Goal: Information Seeking & Learning: Learn about a topic

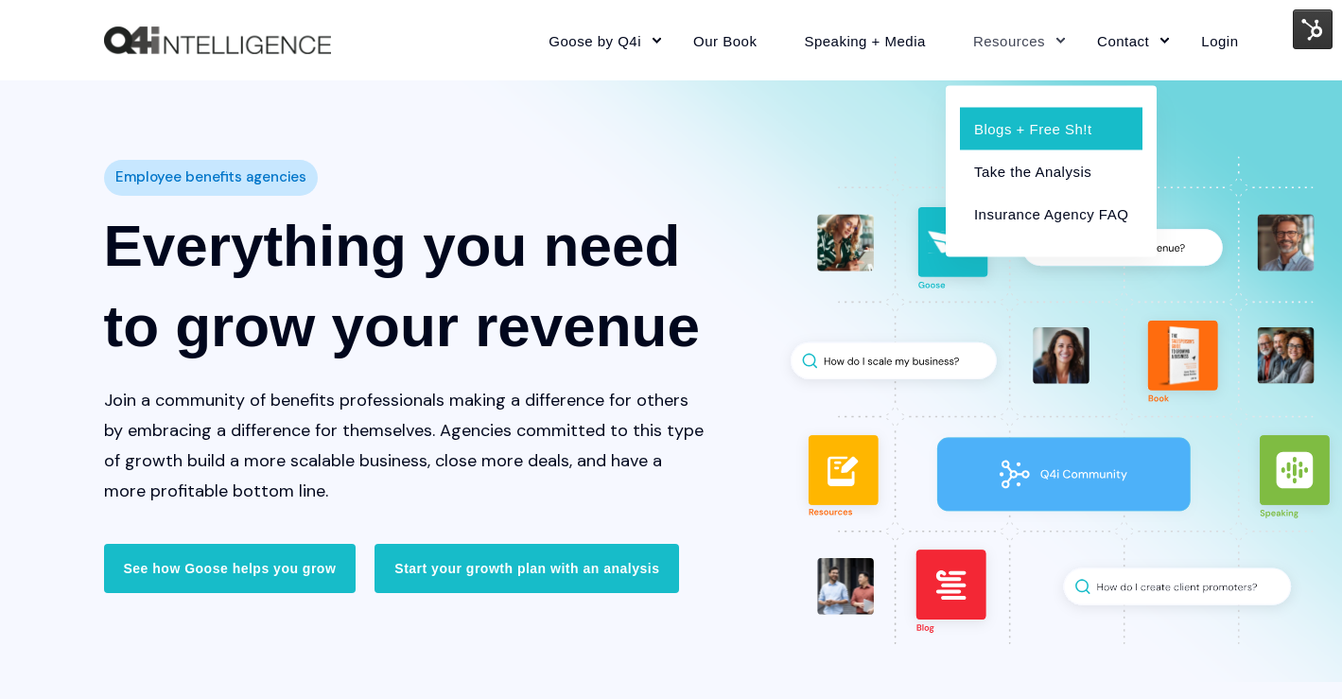
click at [1007, 114] on link "Blogs + Free Sh!t" at bounding box center [1051, 128] width 183 height 43
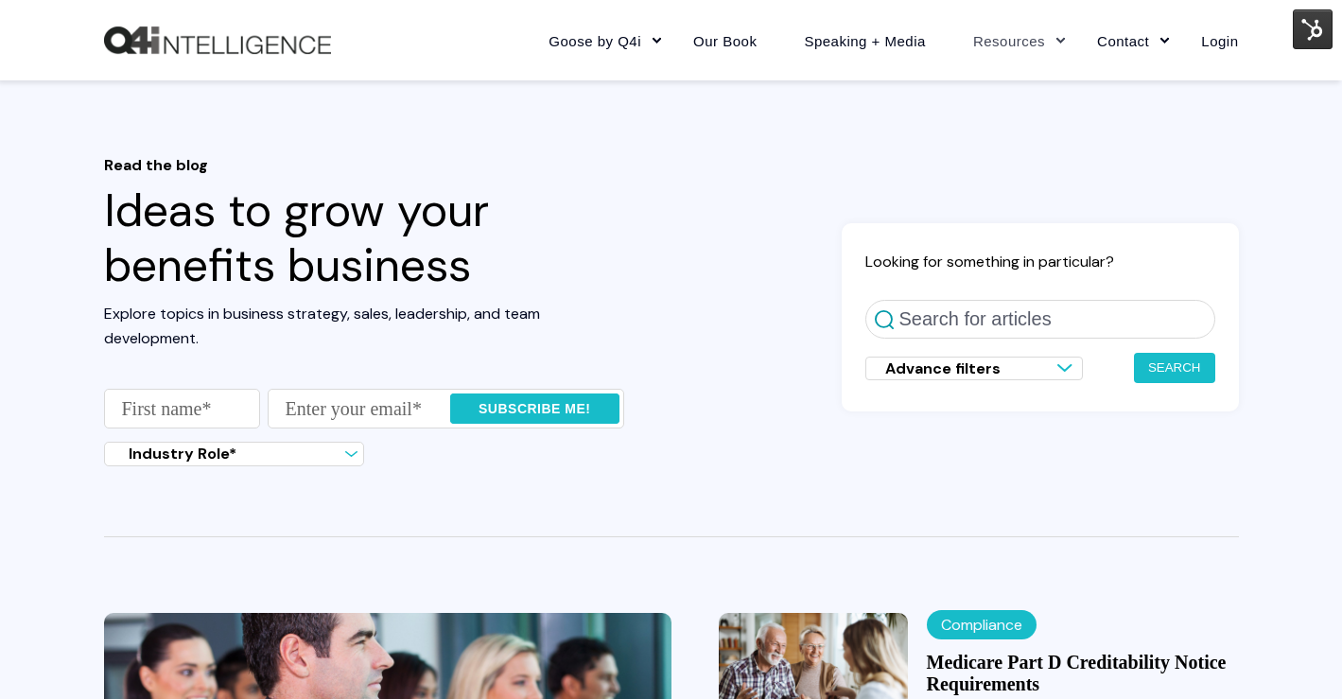
scroll to position [493, 0]
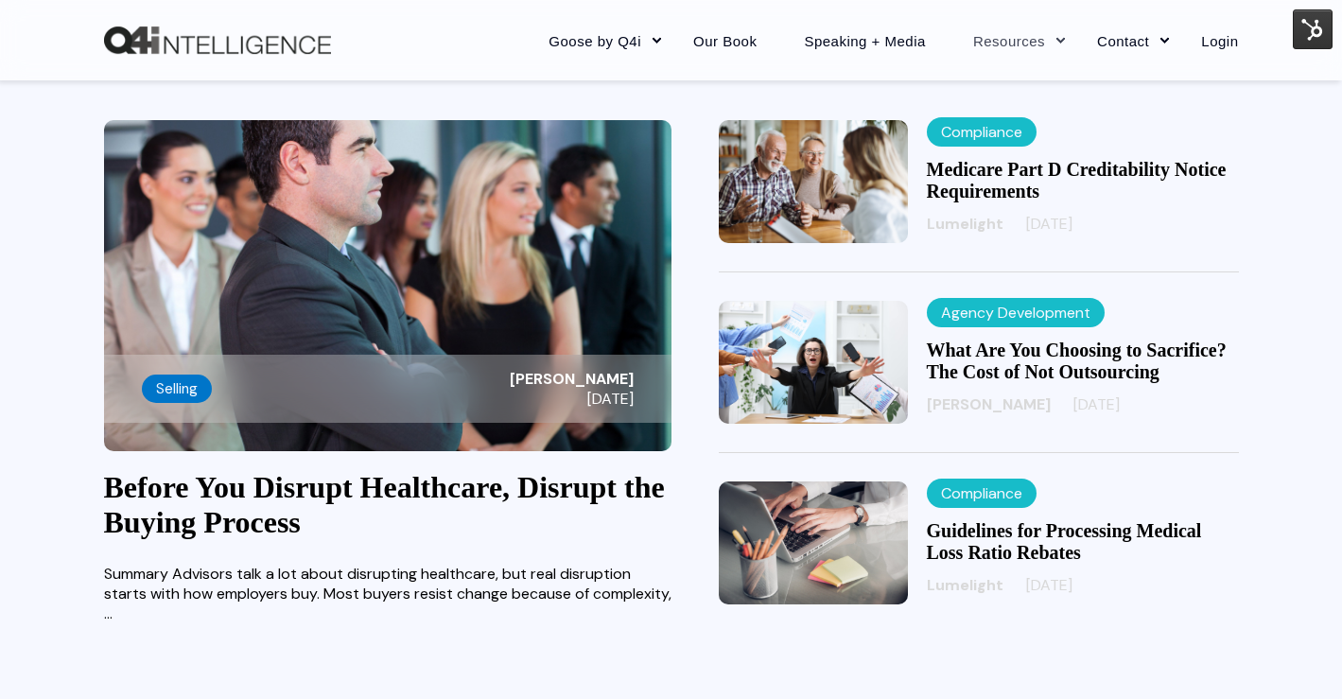
click at [275, 490] on link "Before You Disrupt Healthcare, Disrupt the Buying Process" at bounding box center [384, 504] width 561 height 69
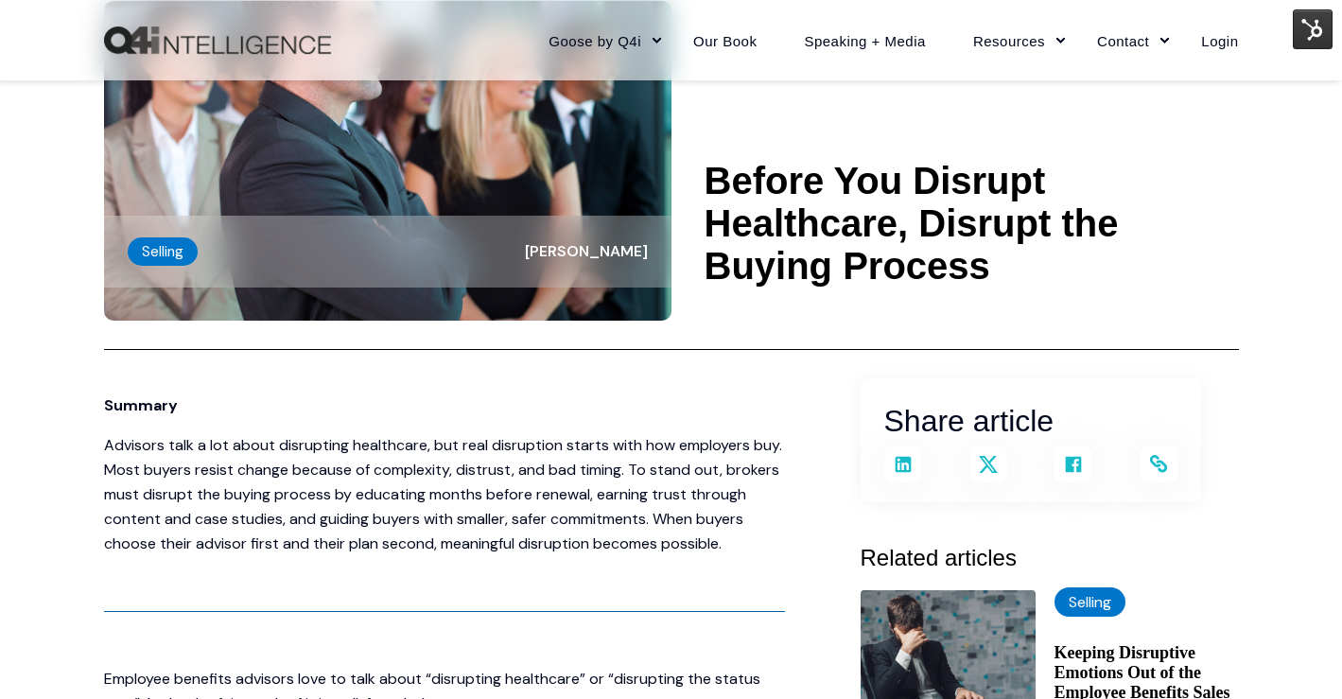
scroll to position [134, 0]
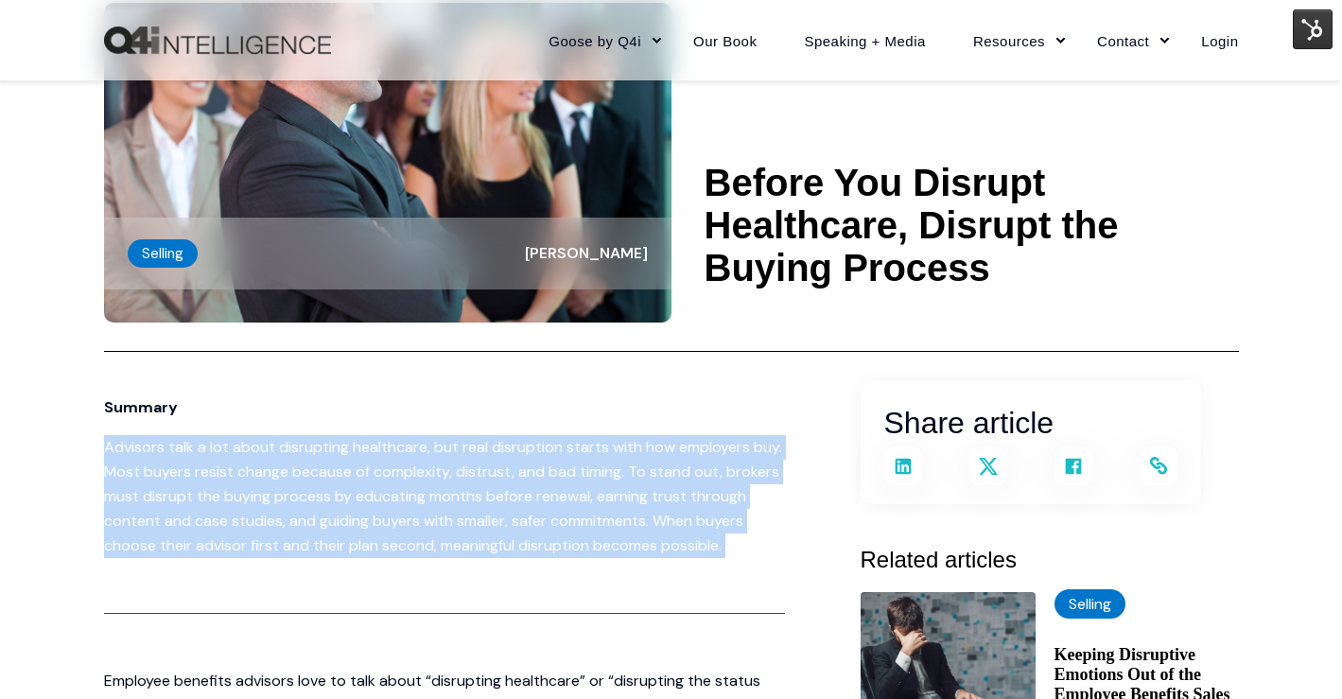
drag, startPoint x: 107, startPoint y: 446, endPoint x: 779, endPoint y: 568, distance: 682.5
copy span "Advisors talk a lot about disrupting healthcare, but real disruption starts wit…"
